Goal: Share content: Share content

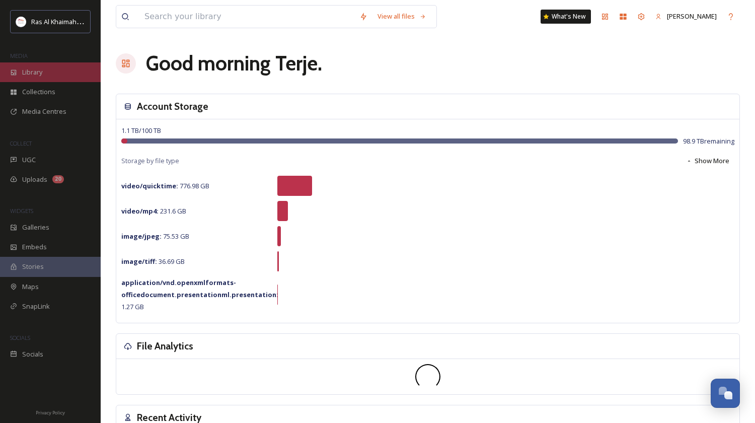
click at [20, 75] on div "Library" at bounding box center [50, 72] width 101 height 20
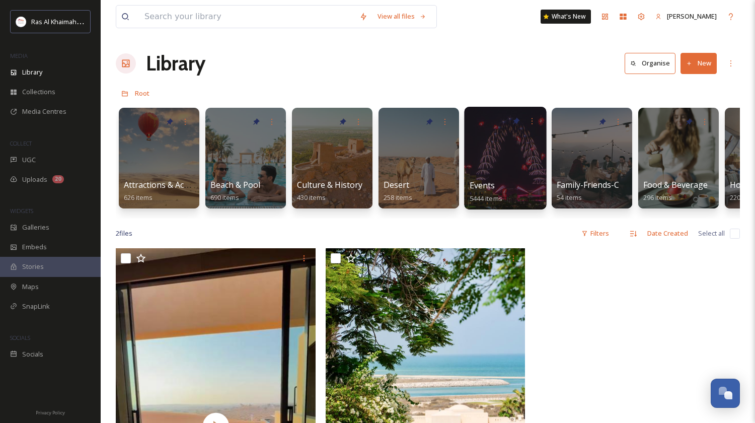
click at [509, 160] on div at bounding box center [505, 158] width 82 height 103
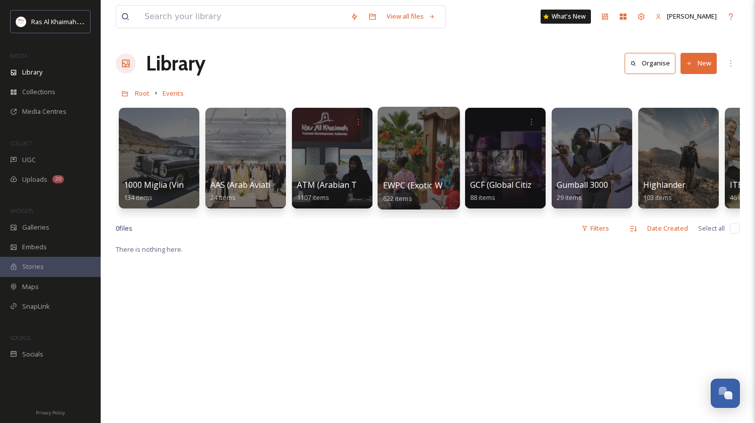
scroll to position [0, 214]
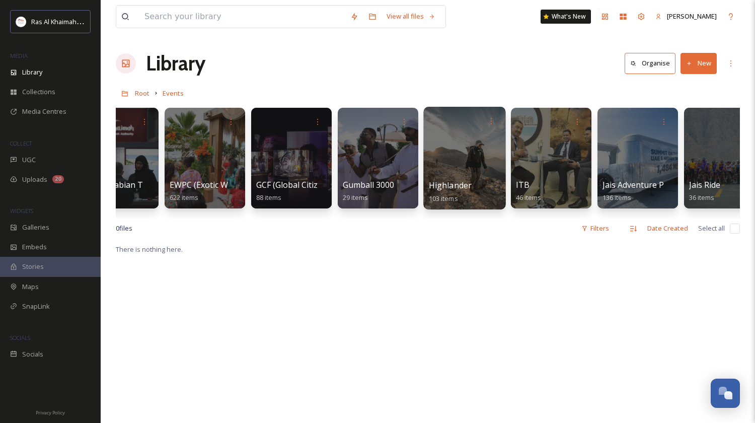
click at [475, 127] on div at bounding box center [465, 121] width 72 height 19
click at [469, 132] on div at bounding box center [464, 158] width 82 height 103
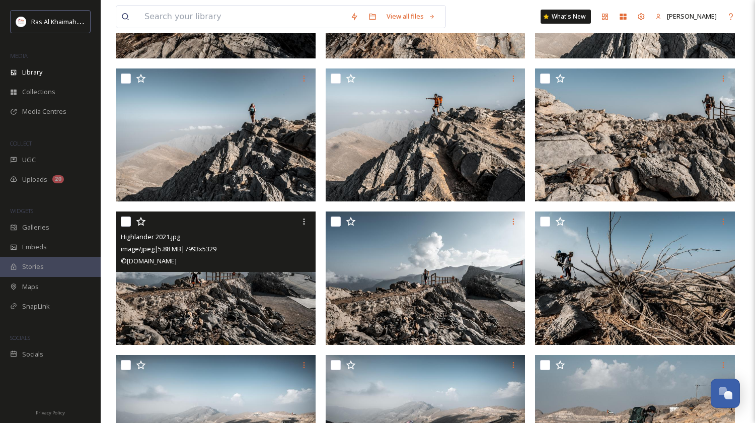
scroll to position [1496, 0]
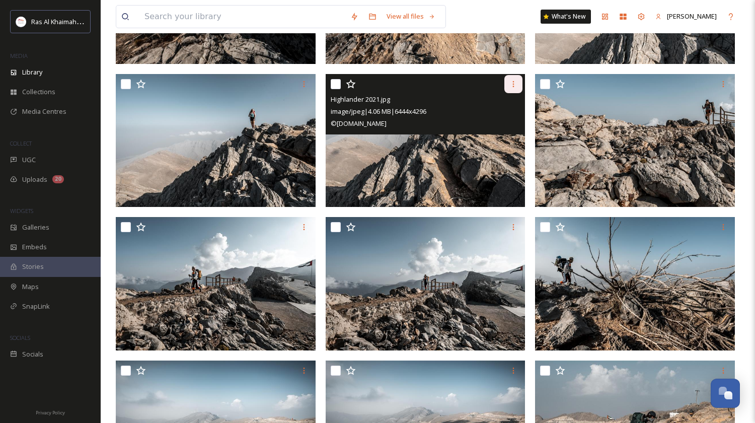
click at [515, 83] on icon at bounding box center [513, 84] width 8 height 8
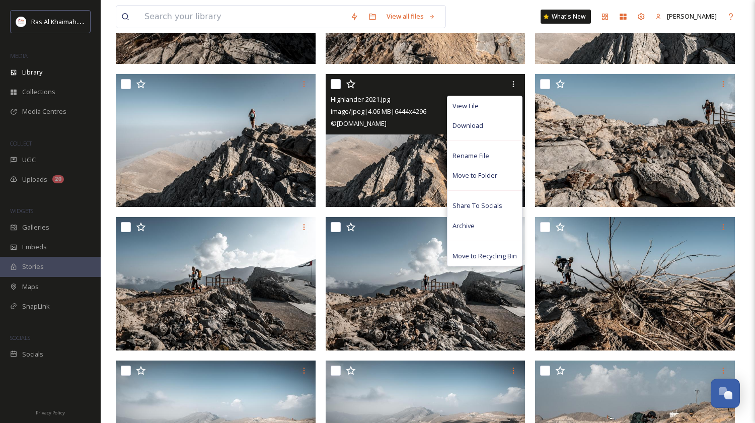
click at [380, 167] on img at bounding box center [425, 140] width 200 height 133
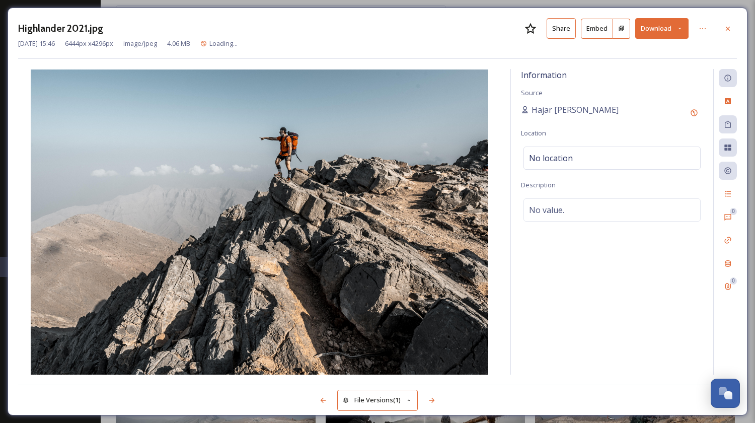
click at [565, 30] on button "Share" at bounding box center [560, 28] width 29 height 21
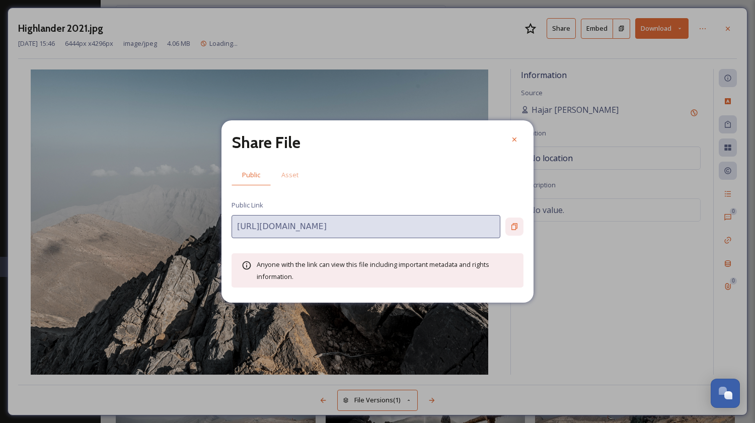
click at [514, 226] on icon at bounding box center [514, 226] width 8 height 8
click at [513, 138] on icon at bounding box center [514, 139] width 8 height 8
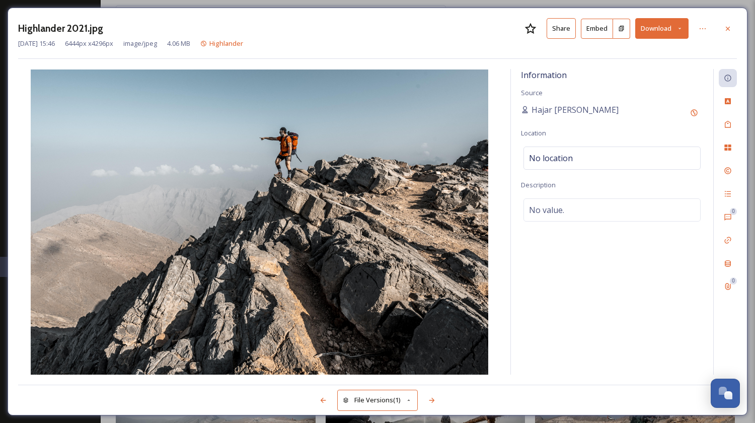
click at [723, 28] on icon at bounding box center [727, 29] width 8 height 8
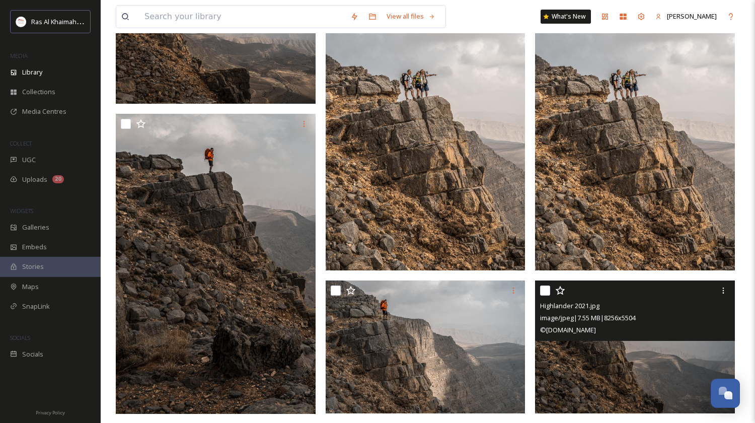
scroll to position [2766, 0]
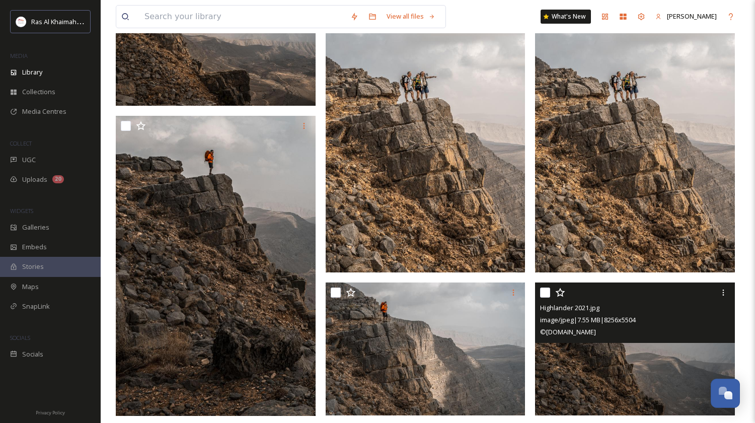
click at [612, 369] on img at bounding box center [635, 348] width 200 height 133
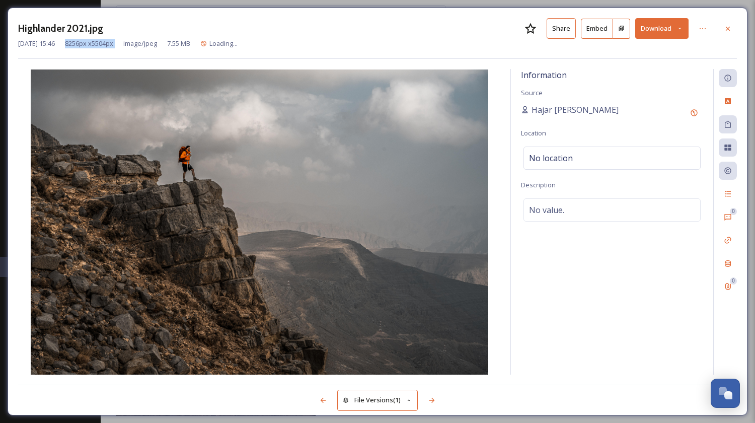
drag, startPoint x: 83, startPoint y: 42, endPoint x: 142, endPoint y: 42, distance: 59.4
click at [142, 42] on div "[DATE] 15:46 8256 px x 5504 px image/jpeg 7.55 MB Loading..." at bounding box center [377, 44] width 718 height 10
click at [424, 20] on div "Highlander 2021.jpg Share Embed Download" at bounding box center [377, 28] width 718 height 21
click at [563, 25] on button "Share" at bounding box center [560, 28] width 29 height 21
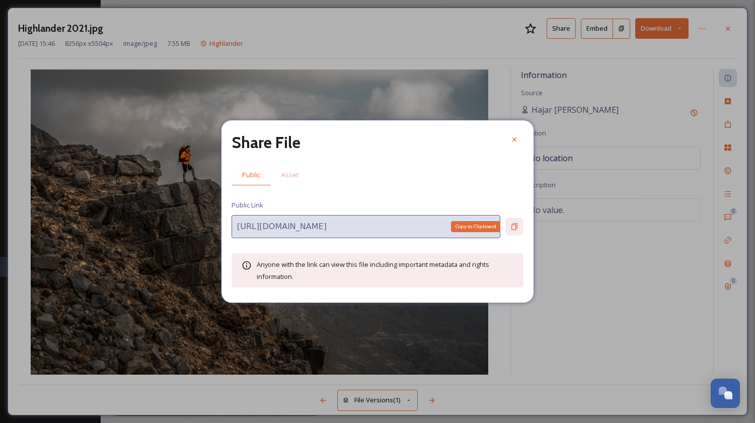
click at [512, 228] on icon at bounding box center [514, 226] width 8 height 8
click at [516, 140] on icon at bounding box center [514, 139] width 8 height 8
